Goal: Find specific page/section: Find specific page/section

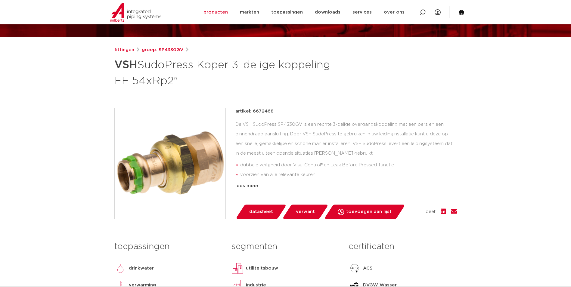
scroll to position [90, 0]
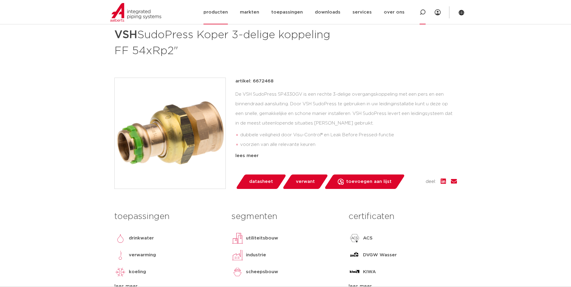
click at [422, 15] on icon at bounding box center [423, 12] width 6 height 6
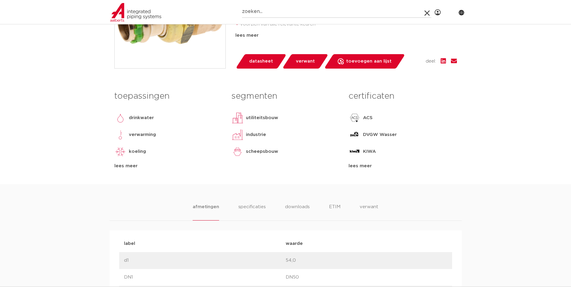
scroll to position [0, 0]
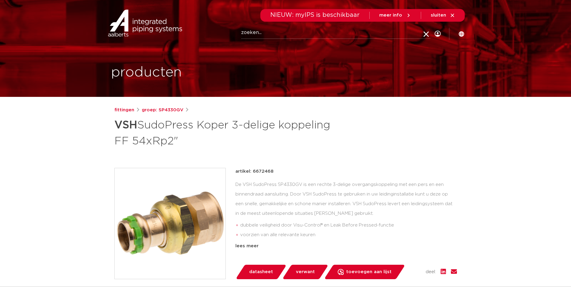
click at [272, 38] on input "Zoeken" at bounding box center [335, 33] width 189 height 12
type input "4359gvw542"
click button "Zoeken" at bounding box center [0, 0] width 0 height 0
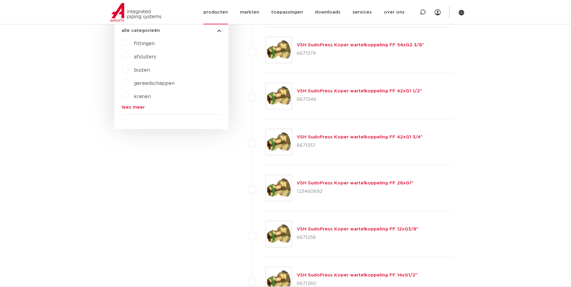
scroll to position [30, 0]
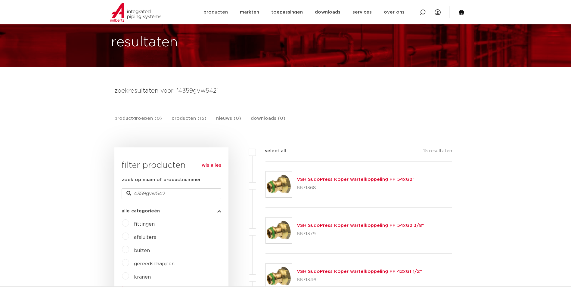
click at [425, 11] on icon at bounding box center [422, 12] width 7 height 7
type input "4270gvw542"
click button "Zoeken" at bounding box center [0, 0] width 0 height 0
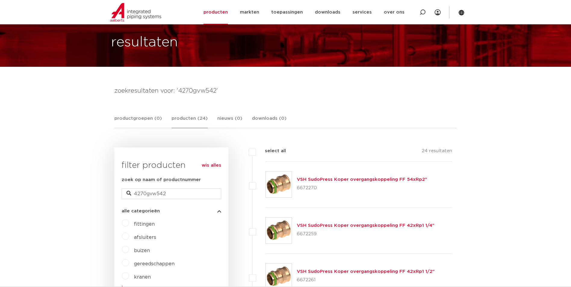
scroll to position [90, 0]
